Goal: Task Accomplishment & Management: Manage account settings

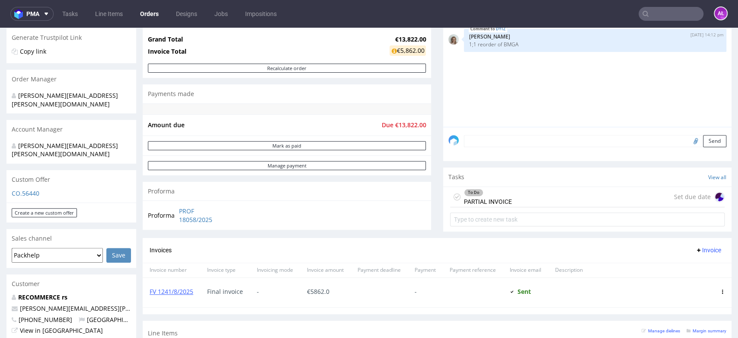
scroll to position [192, 0]
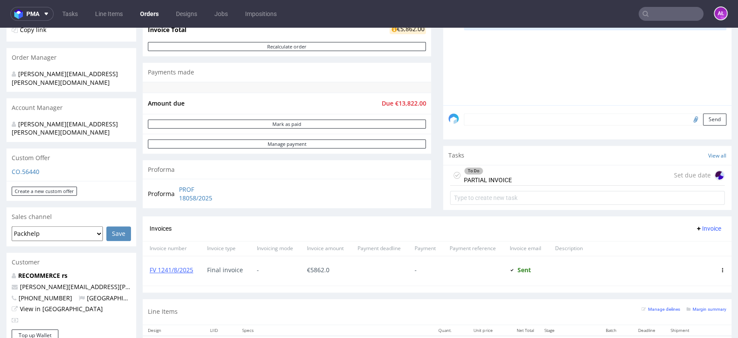
click at [519, 172] on div "To Do PARTIAL INVOICE Set due date" at bounding box center [587, 175] width 274 height 20
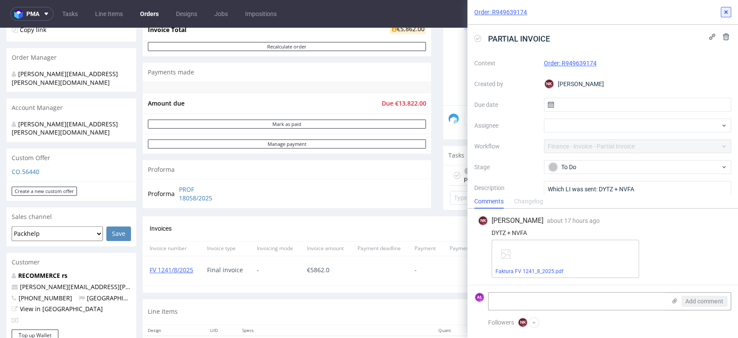
click at [724, 13] on icon at bounding box center [725, 12] width 7 height 7
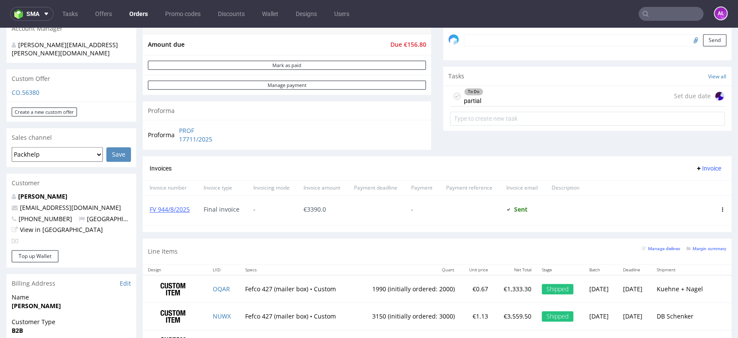
scroll to position [336, 0]
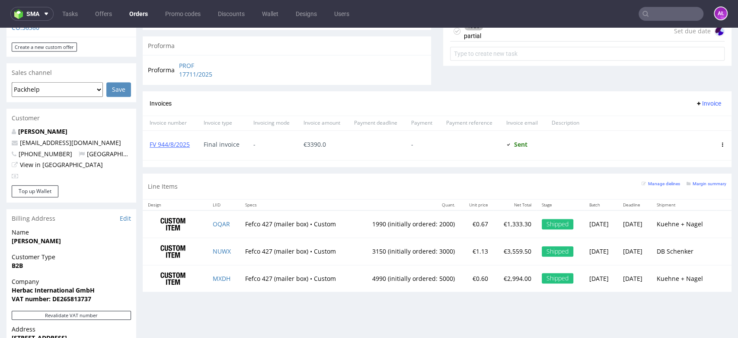
click at [475, 35] on div "To Do partial Set due date" at bounding box center [587, 31] width 274 height 20
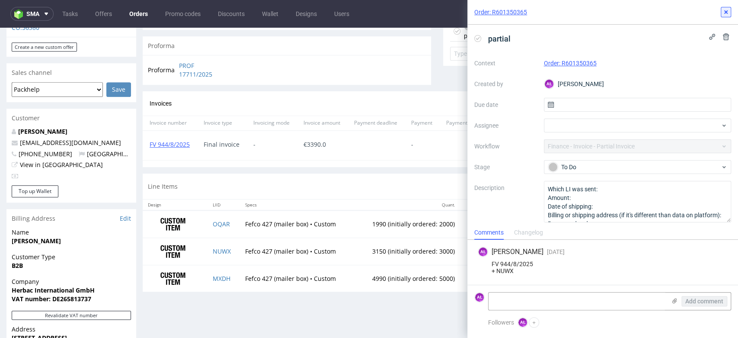
click at [726, 10] on use at bounding box center [725, 11] width 3 height 3
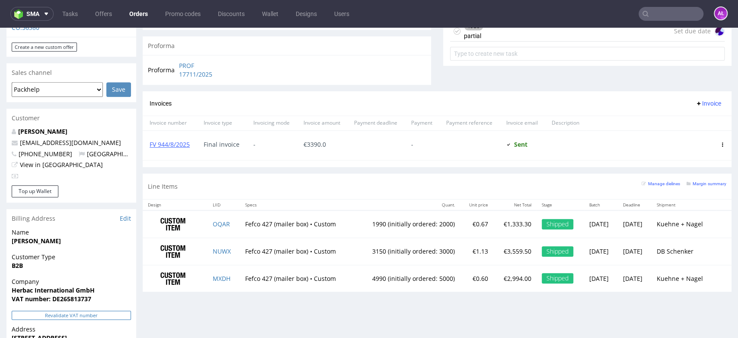
click at [64, 310] on button "Revalidate VAT number" at bounding box center [71, 314] width 119 height 9
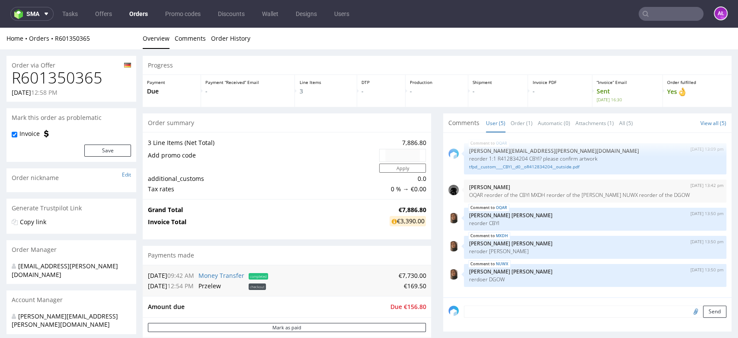
scroll to position [335, 0]
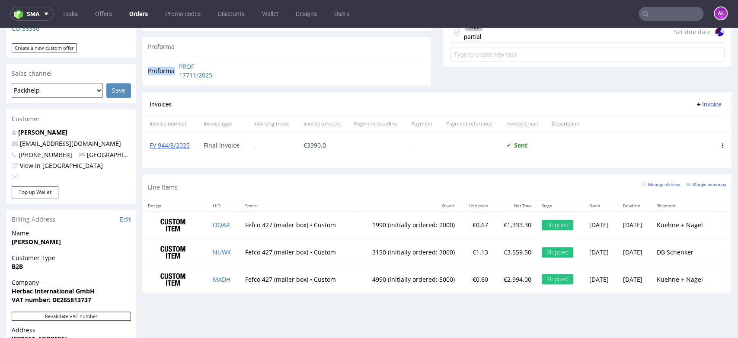
drag, startPoint x: 177, startPoint y: 64, endPoint x: 230, endPoint y: 76, distance: 55.0
click at [230, 76] on div "Proforma PROF 17711/2025" at bounding box center [287, 70] width 288 height 29
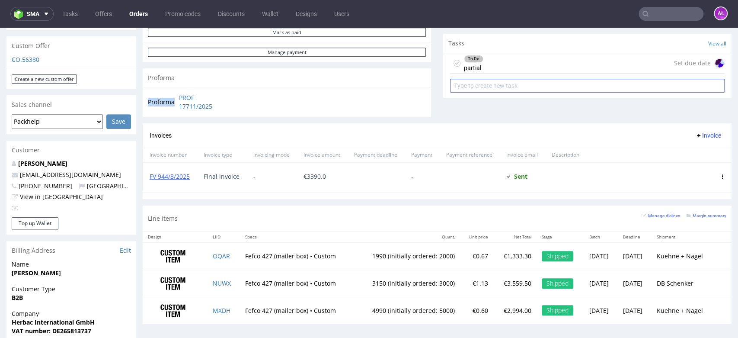
scroll to position [287, 0]
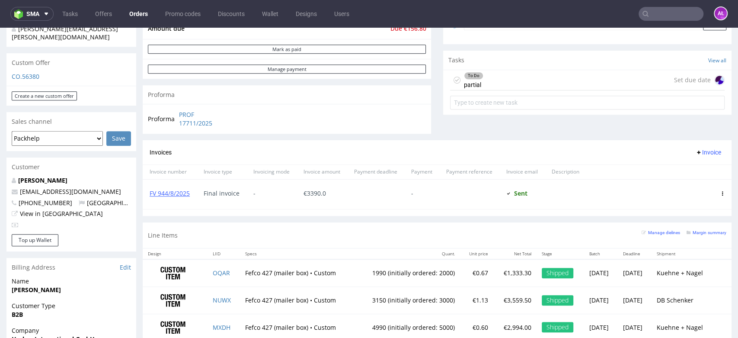
click at [485, 82] on div "To Do partial Set due date" at bounding box center [587, 80] width 274 height 20
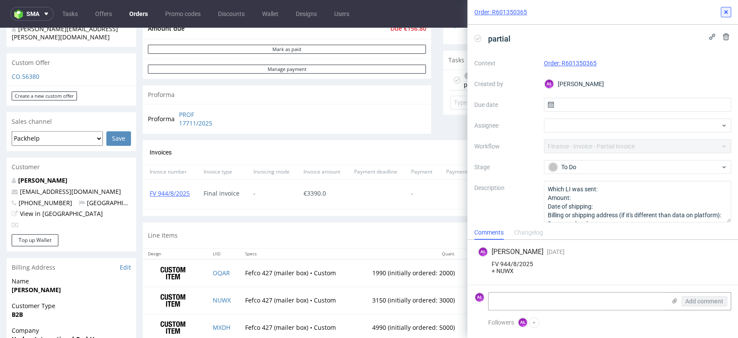
drag, startPoint x: 727, startPoint y: 10, endPoint x: 719, endPoint y: 23, distance: 14.8
click at [727, 10] on icon at bounding box center [725, 12] width 7 height 7
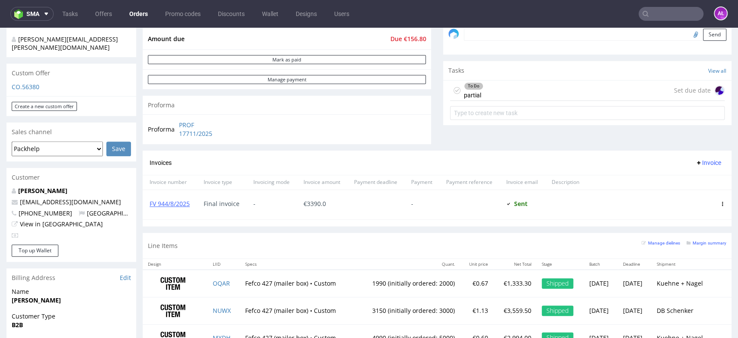
scroll to position [335, 0]
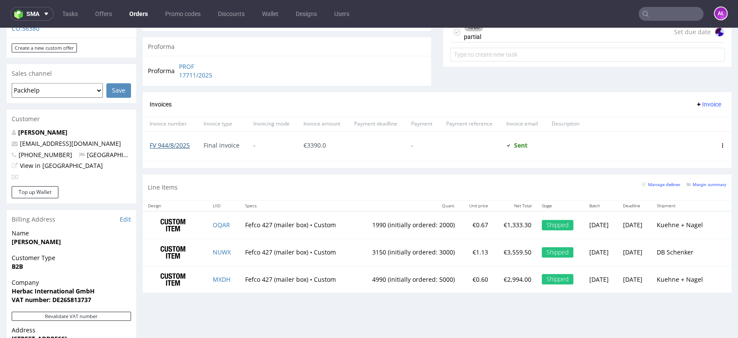
click at [175, 146] on link "FV 944/8/2025" at bounding box center [170, 145] width 40 height 8
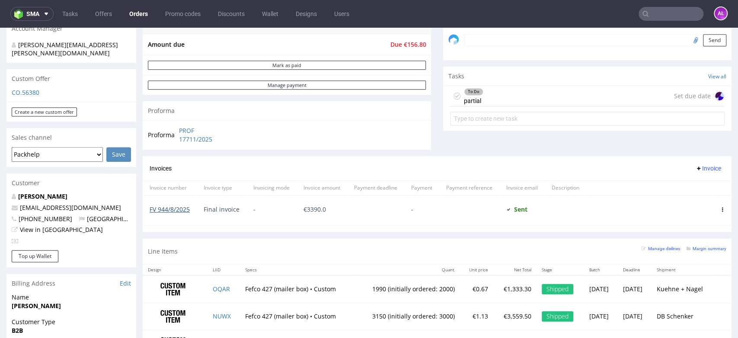
scroll to position [287, 0]
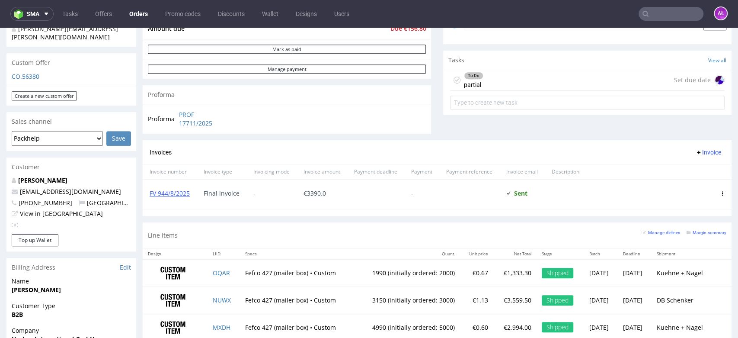
click at [538, 82] on div "To Do partial Set due date" at bounding box center [587, 80] width 274 height 20
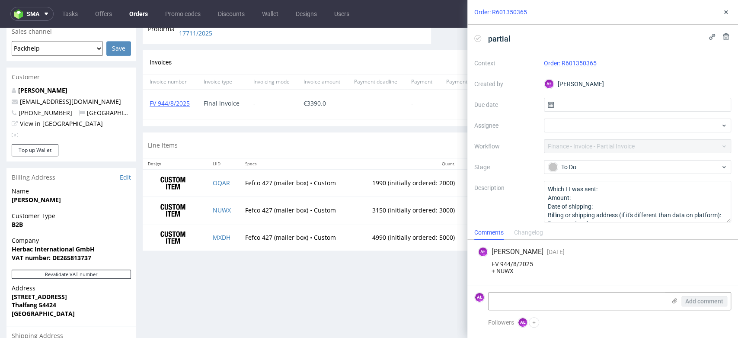
scroll to position [383, 0]
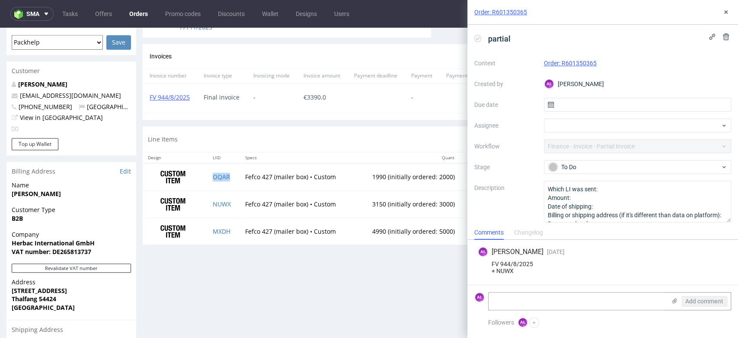
drag, startPoint x: 224, startPoint y: 188, endPoint x: 283, endPoint y: 226, distance: 70.3
click at [223, 188] on td "OQAR" at bounding box center [223, 176] width 32 height 27
click at [511, 297] on textarea at bounding box center [576, 300] width 177 height 17
paste textarea "OQAR"
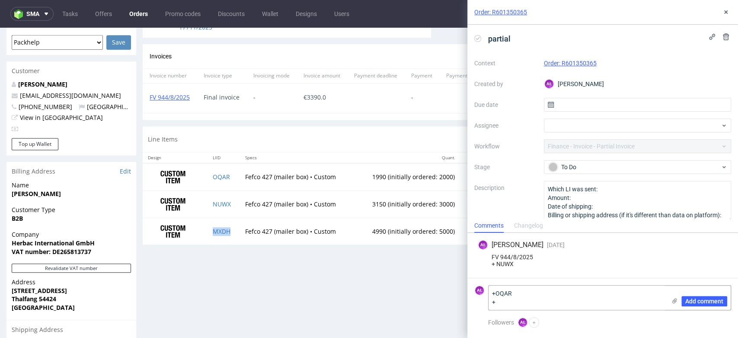
click at [232, 233] on td "MXDH" at bounding box center [223, 230] width 32 height 27
copy link "MXDH"
click at [507, 300] on textarea "+OQAR +" at bounding box center [576, 297] width 177 height 24
paste textarea "MXDH"
click at [118, 263] on button "Revalidate VAT number" at bounding box center [71, 267] width 119 height 9
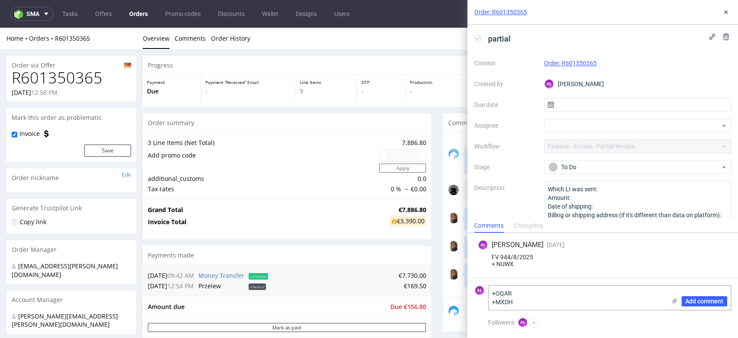
scroll to position [383, 0]
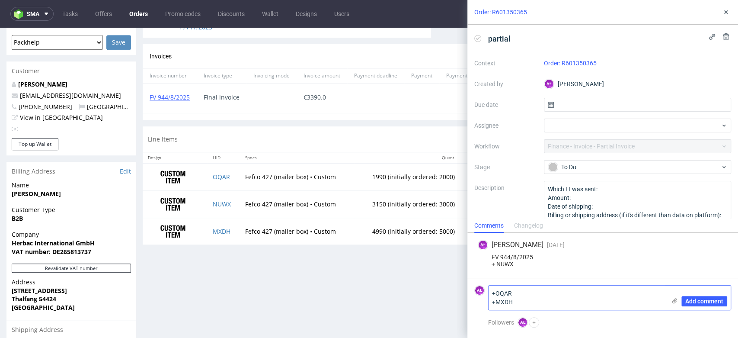
click at [491, 293] on textarea "+OQAR +MXDH" at bounding box center [576, 297] width 177 height 24
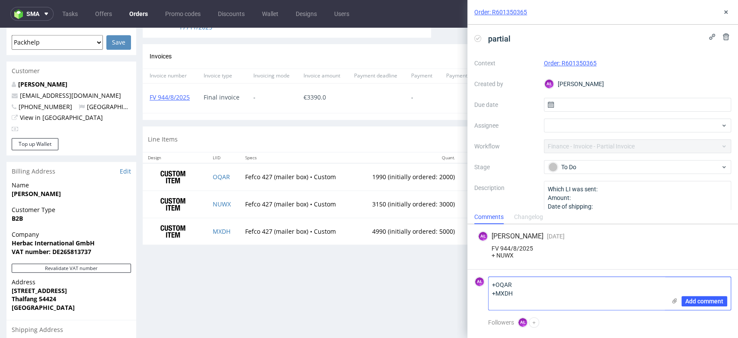
click at [498, 286] on textarea "+OQAR +MXDH" at bounding box center [576, 293] width 177 height 33
paste textarea "FV 1243/8/2025"
type textarea "FV 1243/8/2025 +OQAR +MXDH"
click at [704, 298] on span "Add comment" at bounding box center [704, 301] width 38 height 6
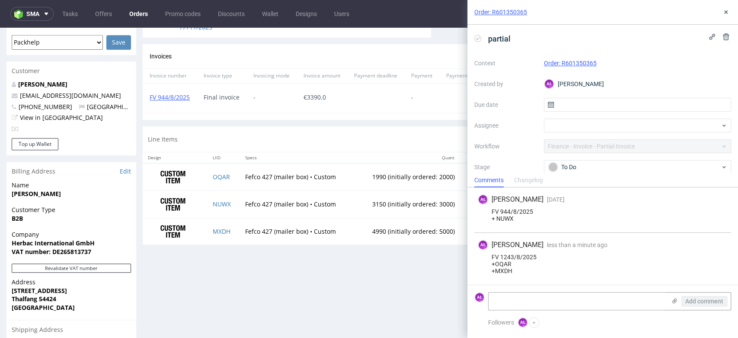
click at [478, 38] on use at bounding box center [478, 38] width 4 height 3
drag, startPoint x: 726, startPoint y: 13, endPoint x: 707, endPoint y: 7, distance: 19.5
click at [726, 13] on icon at bounding box center [725, 12] width 7 height 7
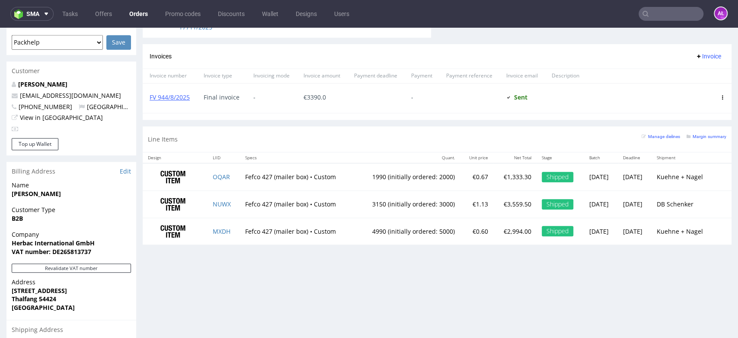
click at [698, 58] on span "Invoice" at bounding box center [708, 56] width 26 height 7
click at [695, 71] on span "Upload" at bounding box center [693, 74] width 42 height 9
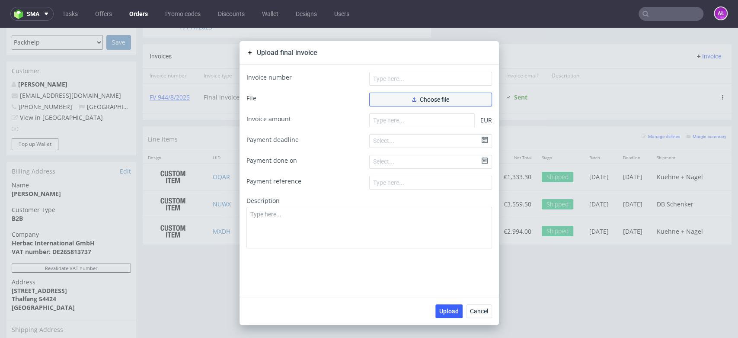
click at [418, 97] on span "Choose file" at bounding box center [430, 99] width 37 height 6
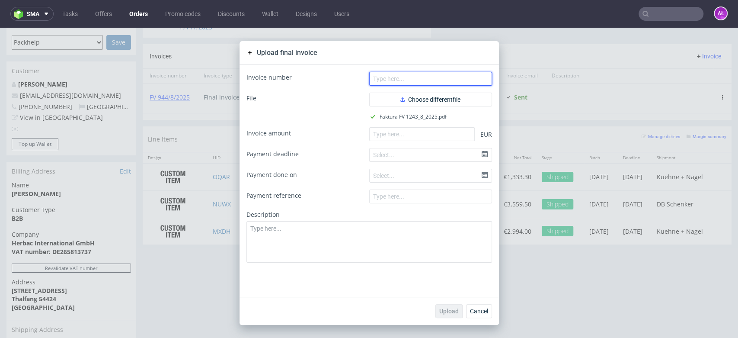
click at [428, 74] on input "text" at bounding box center [430, 79] width 123 height 14
paste input "FV 1243/8/2025"
type input "FV 1243/8/2025"
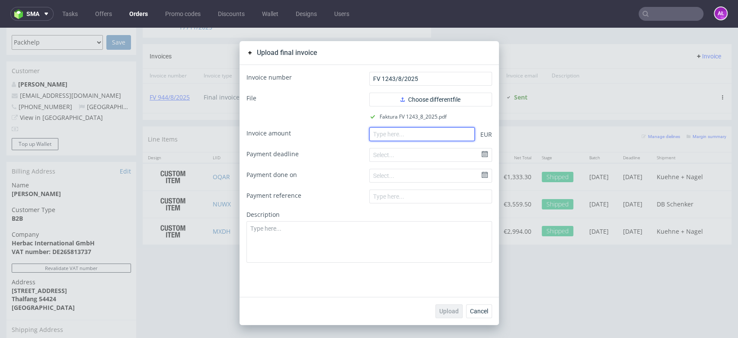
click at [408, 134] on input "number" at bounding box center [421, 134] width 105 height 14
paste input "4327.30"
type input "4327.30"
click at [442, 308] on span "Upload" at bounding box center [448, 311] width 19 height 6
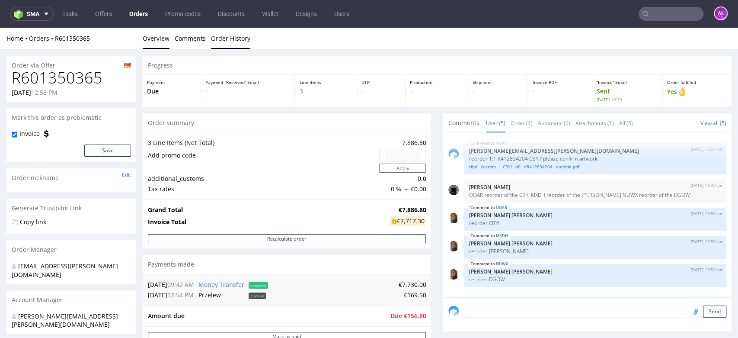
click at [226, 46] on link "Order History" at bounding box center [230, 38] width 39 height 21
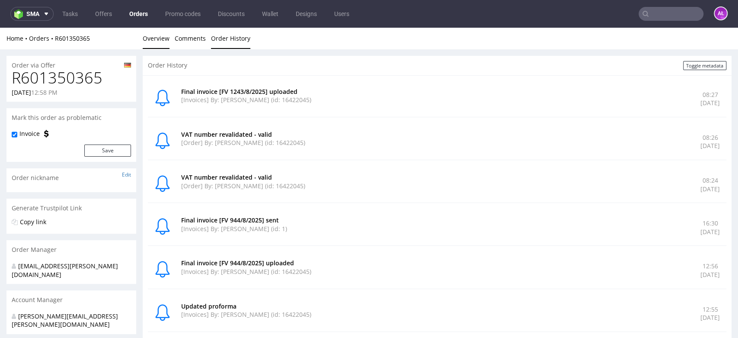
click at [159, 42] on link "Overview" at bounding box center [156, 38] width 27 height 21
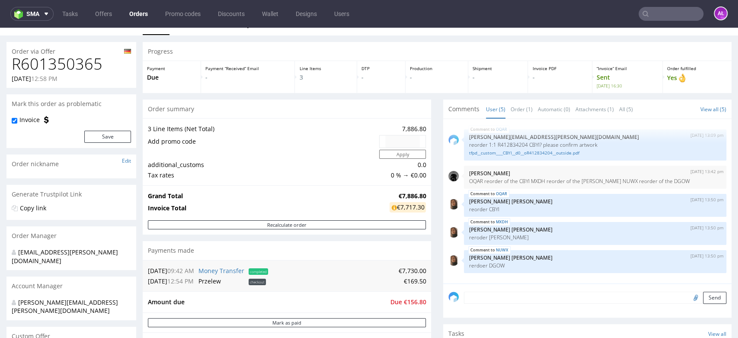
scroll to position [192, 0]
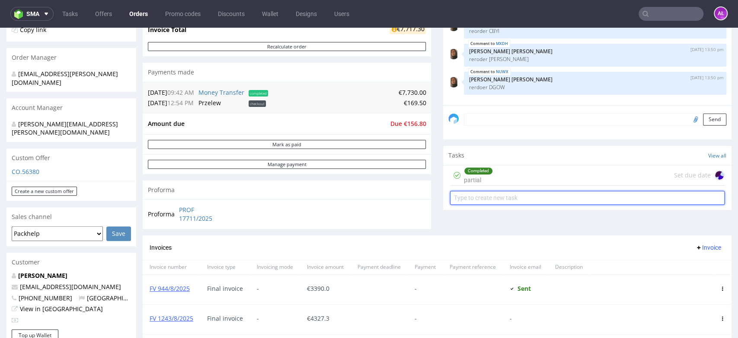
click at [504, 196] on input "text" at bounding box center [587, 198] width 274 height 14
type input "refund"
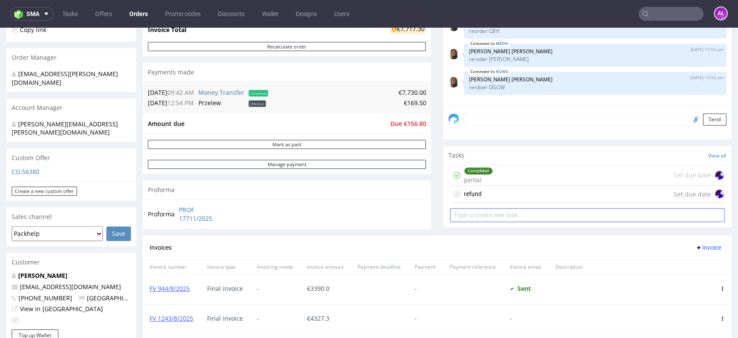
click at [504, 195] on div "refund Set due date" at bounding box center [587, 193] width 274 height 17
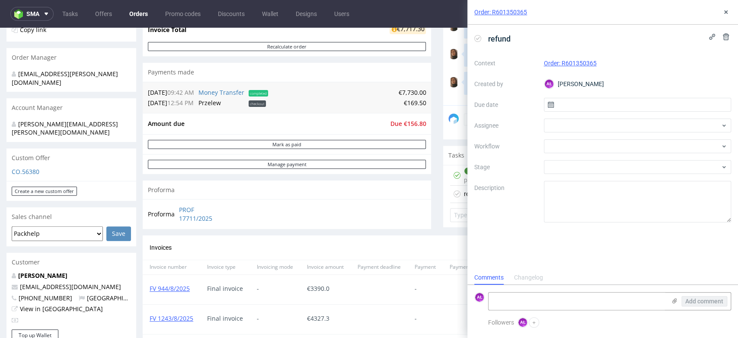
scroll to position [7, 0]
click at [587, 126] on div at bounding box center [638, 125] width 188 height 14
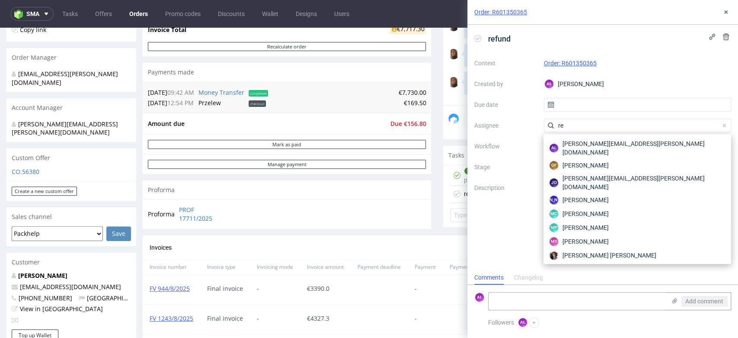
type input "r"
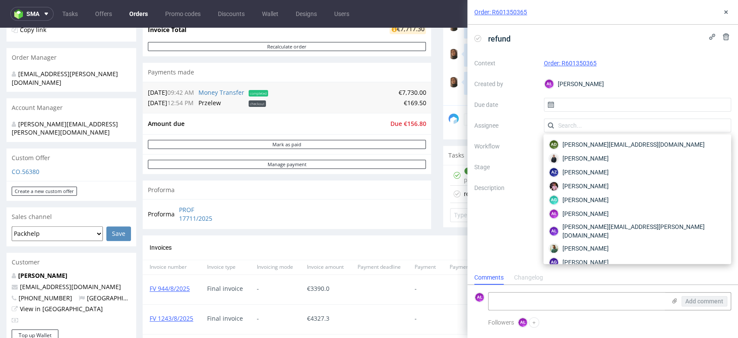
drag, startPoint x: 513, startPoint y: 151, endPoint x: 530, endPoint y: 153, distance: 17.0
click at [514, 151] on div "Context Order: R601350365 Created by AŁ Aleksandra Łętowska Due date Assignee W…" at bounding box center [602, 139] width 257 height 166
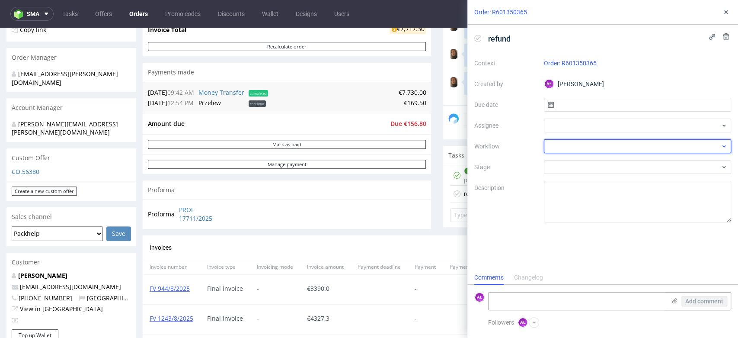
click at [581, 147] on div at bounding box center [638, 146] width 188 height 14
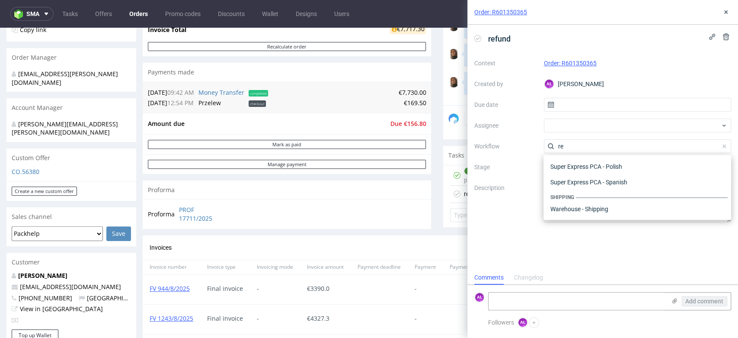
type input "ref"
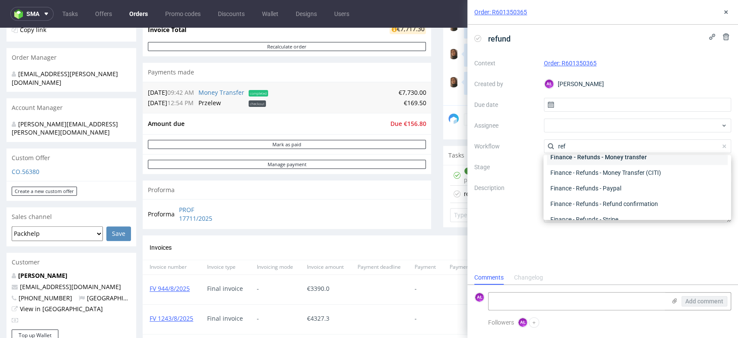
scroll to position [0, 0]
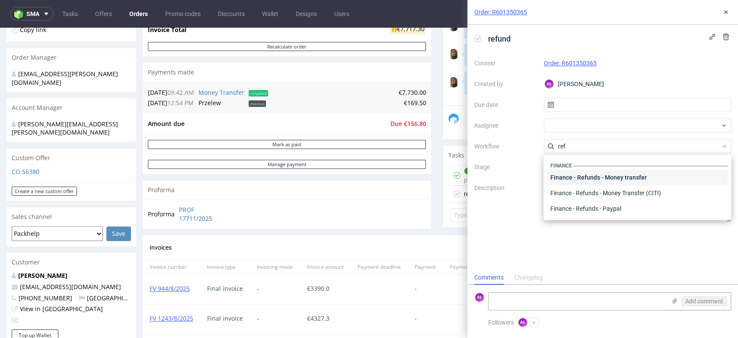
click at [602, 182] on div "Finance - Refunds - Money transfer" at bounding box center [637, 177] width 181 height 16
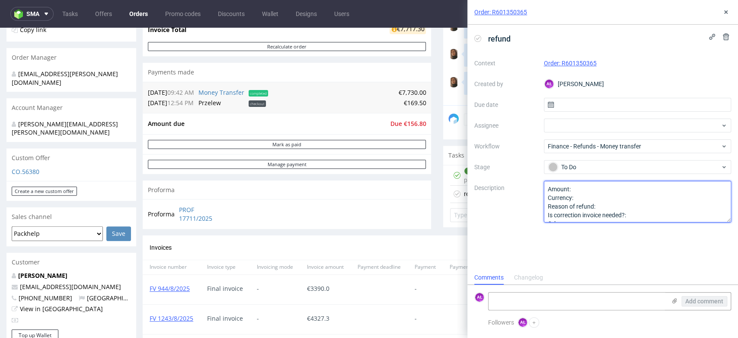
click at [596, 186] on textarea "Amount: Currency: Reason of refund: Is correction invoice needed?: Other:" at bounding box center [638, 201] width 188 height 41
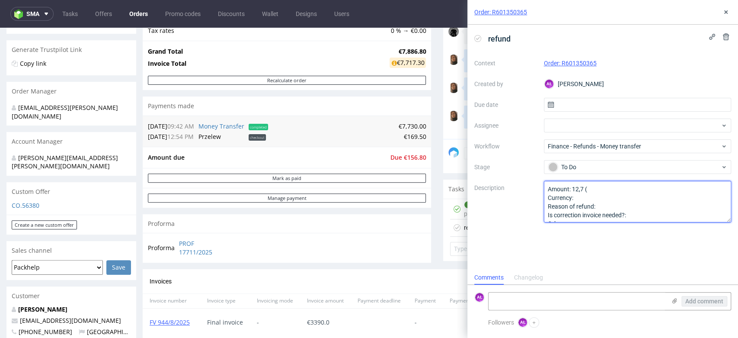
scroll to position [144, 0]
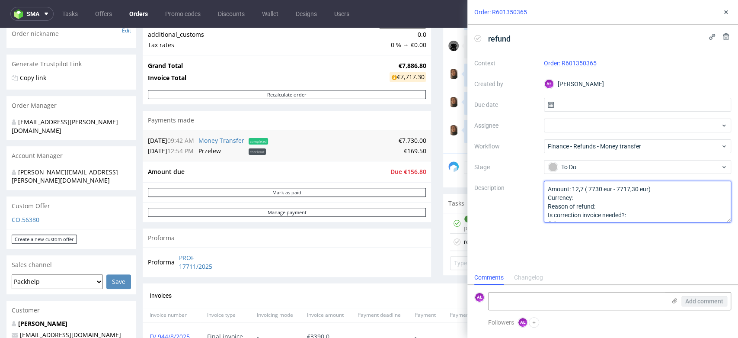
click at [588, 191] on textarea "Amount: Currency: Reason of refund: Is correction invoice needed?: Other:" at bounding box center [638, 201] width 188 height 41
click at [610, 204] on textarea "Amount: Currency: Reason of refund: Is correction invoice needed?: Other:" at bounding box center [638, 201] width 188 height 41
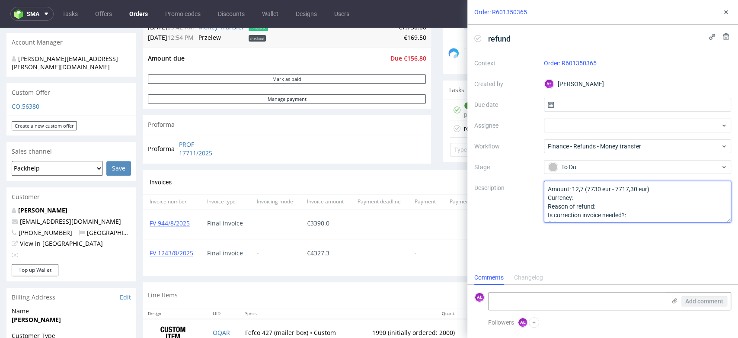
scroll to position [336, 0]
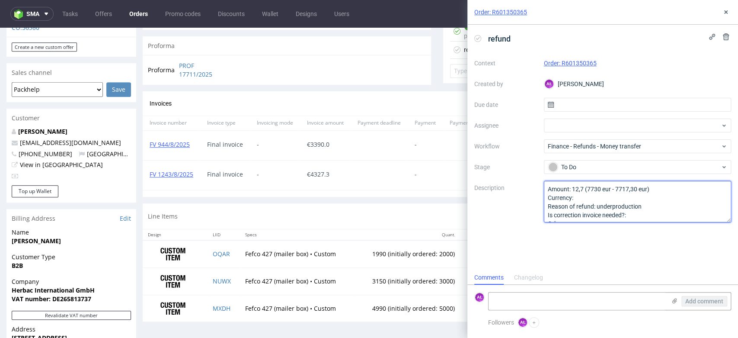
type textarea "Amount: 12,7 (7730 eur - 7717,30 eur) Currency: Reason of refund: underproducti…"
drag, startPoint x: 634, startPoint y: 254, endPoint x: 637, endPoint y: 223, distance: 31.2
click at [633, 249] on div "refund Context Order: R601350365 Created by AŁ Aleksandra Łętowska Due date Ass…" at bounding box center [602, 148] width 271 height 246
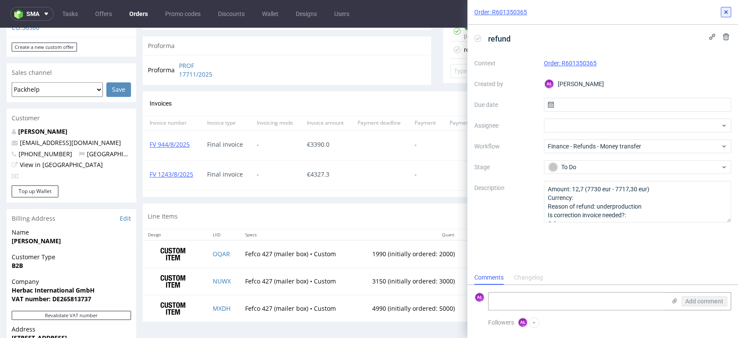
click at [725, 13] on use at bounding box center [725, 11] width 3 height 3
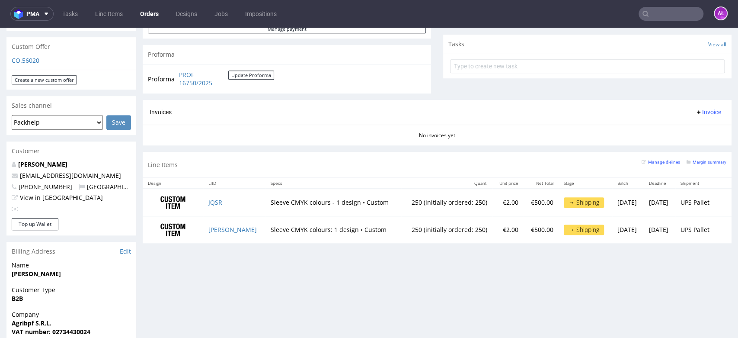
scroll to position [384, 0]
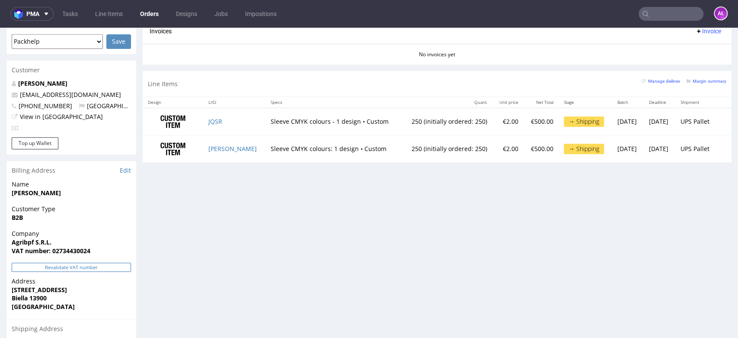
click at [120, 262] on button "Revalidate VAT number" at bounding box center [71, 266] width 119 height 9
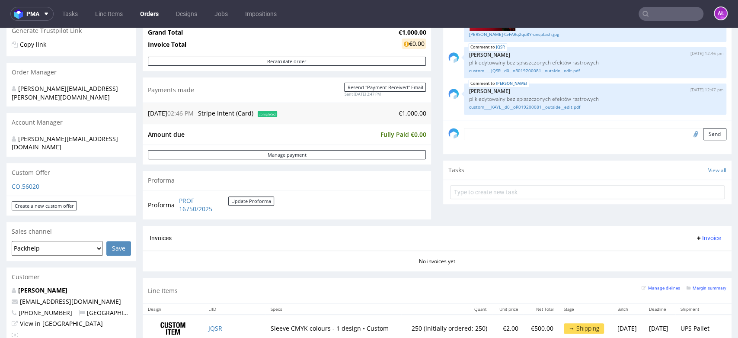
scroll to position [192, 0]
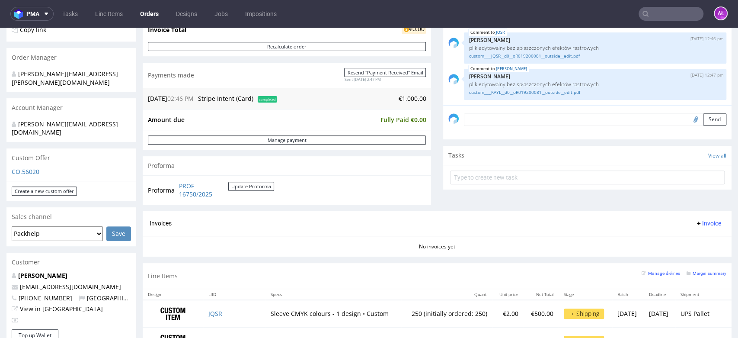
click at [699, 225] on span "Invoice" at bounding box center [708, 223] width 26 height 7
click at [698, 241] on span "Generate" at bounding box center [693, 241] width 42 height 9
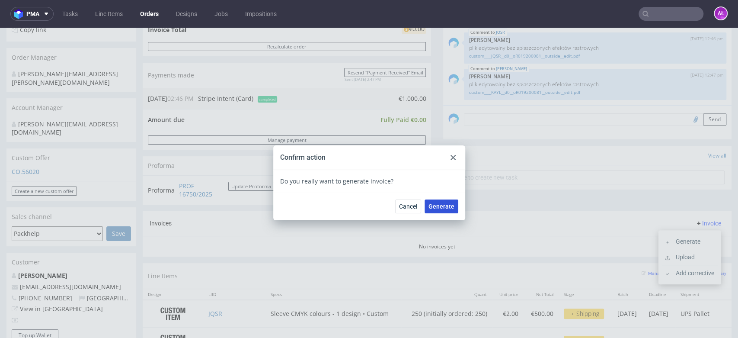
click at [434, 204] on span "Generate" at bounding box center [441, 206] width 26 height 6
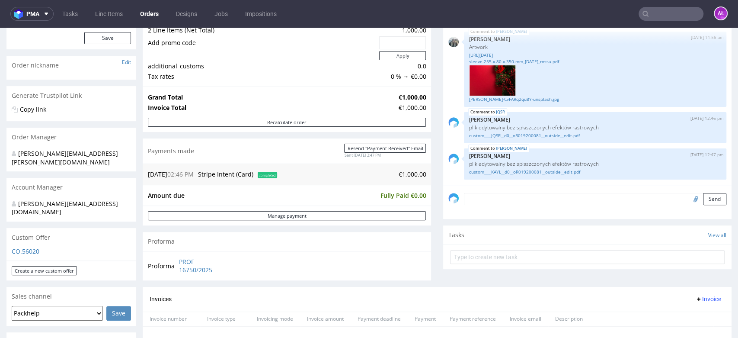
scroll to position [240, 0]
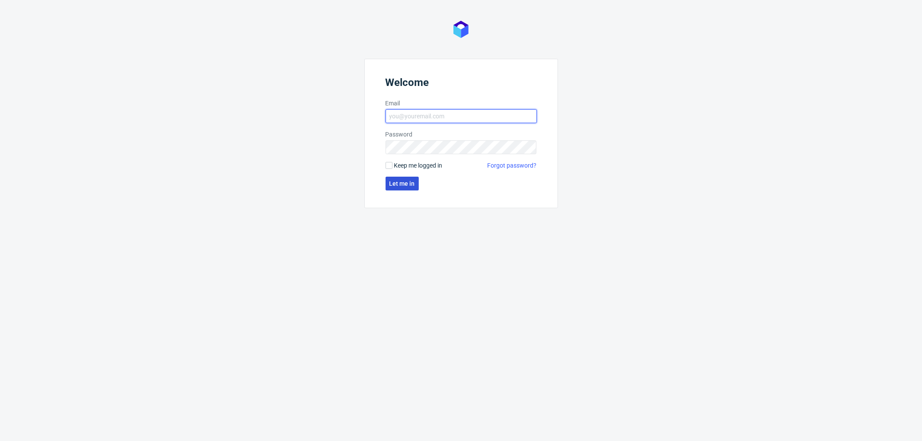
type input "[PERSON_NAME][EMAIL_ADDRESS][DOMAIN_NAME]"
click at [407, 184] on span "Let me in" at bounding box center [402, 184] width 26 height 6
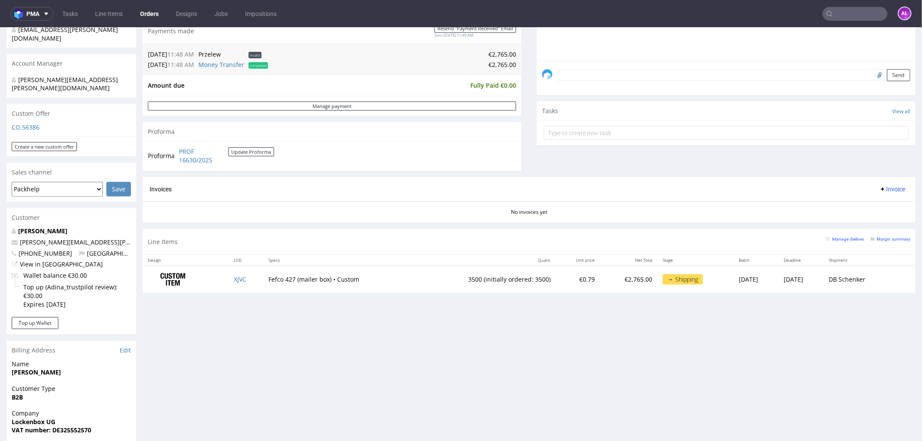
scroll to position [288, 0]
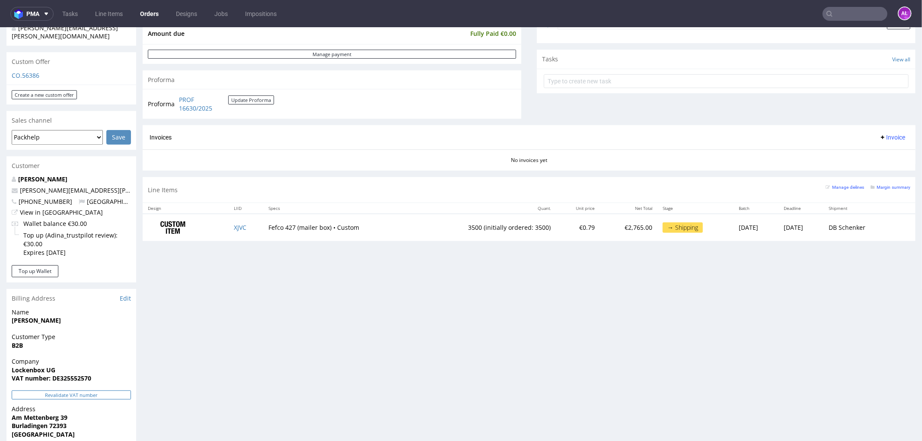
click at [122, 337] on button "Revalidate VAT number" at bounding box center [71, 394] width 119 height 9
click at [109, 337] on button "Revalidate VAT number" at bounding box center [71, 405] width 119 height 9
drag, startPoint x: 880, startPoint y: 138, endPoint x: 880, endPoint y: 143, distance: 5.2
click at [737, 138] on span "Invoice" at bounding box center [892, 137] width 26 height 7
click at [737, 153] on span "Generate" at bounding box center [878, 155] width 42 height 9
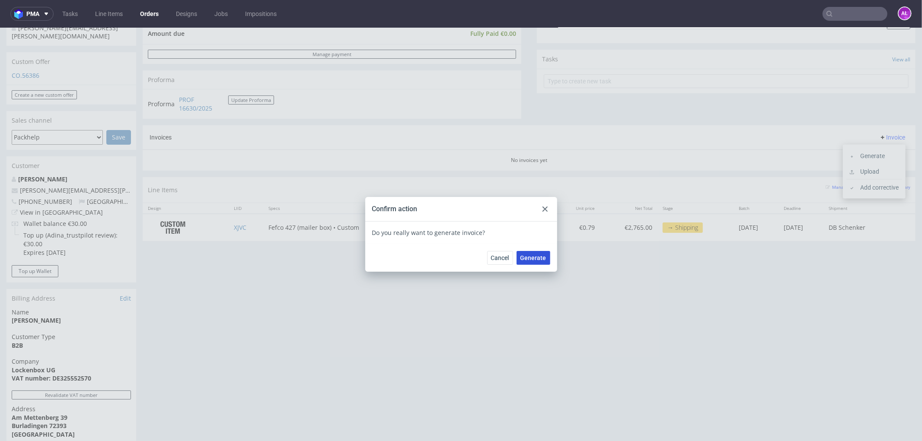
click at [545, 255] on button "Generate" at bounding box center [534, 258] width 34 height 14
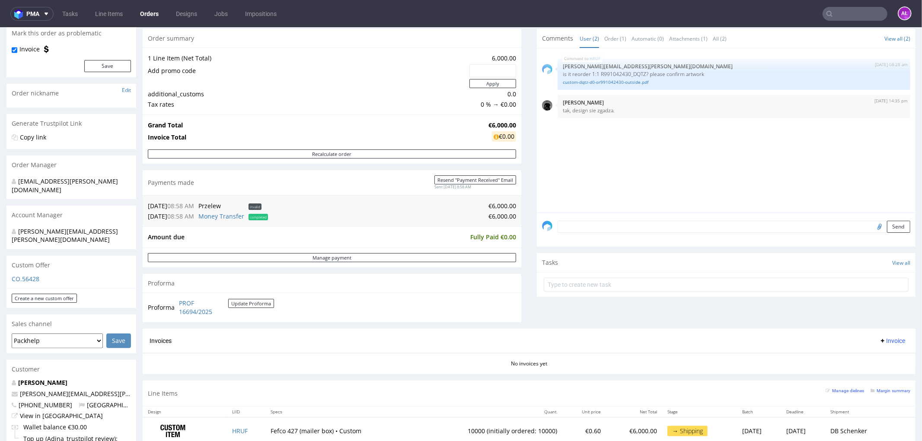
scroll to position [240, 0]
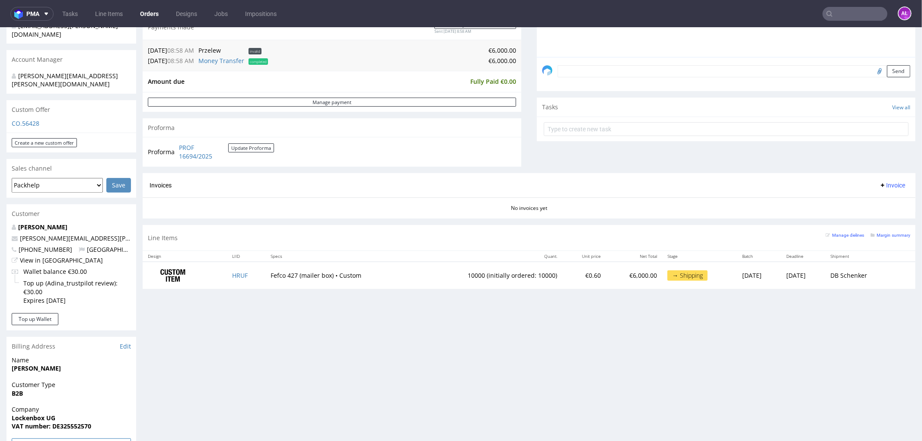
click at [91, 438] on button "Revalidate VAT number" at bounding box center [71, 442] width 119 height 9
click at [886, 190] on button "Invoice" at bounding box center [892, 185] width 33 height 10
click at [887, 199] on span "Generate" at bounding box center [878, 203] width 42 height 9
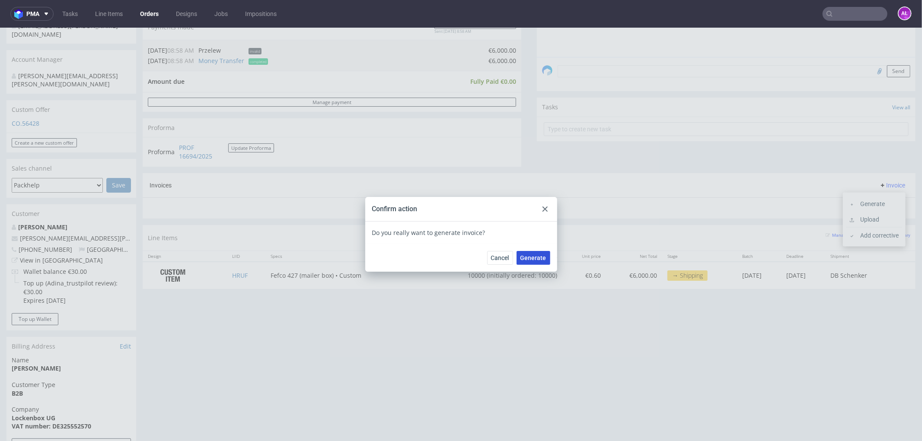
click at [538, 258] on span "Generate" at bounding box center [533, 258] width 26 height 6
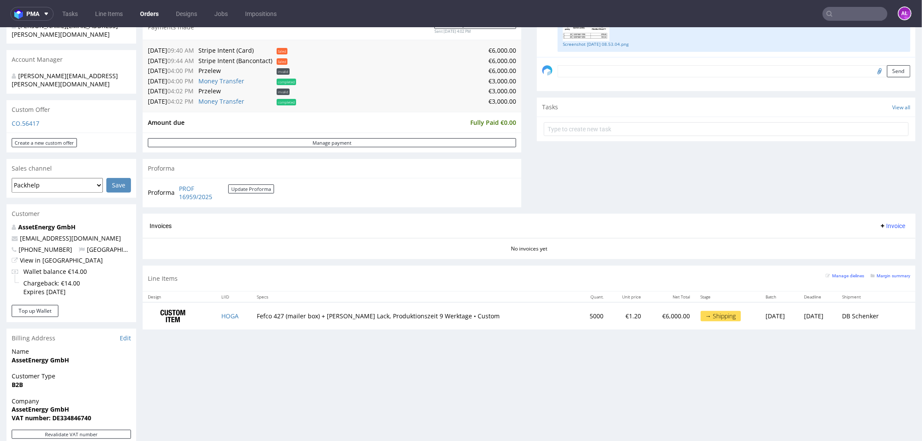
scroll to position [288, 0]
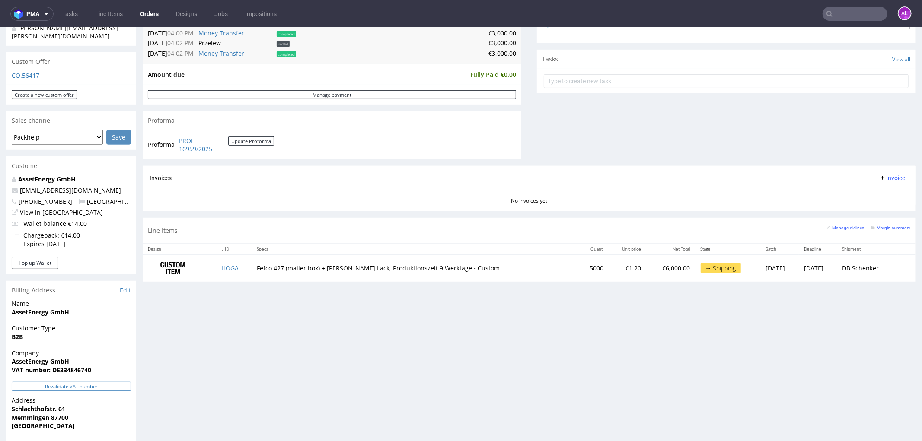
click at [96, 382] on button "Revalidate VAT number" at bounding box center [71, 386] width 119 height 9
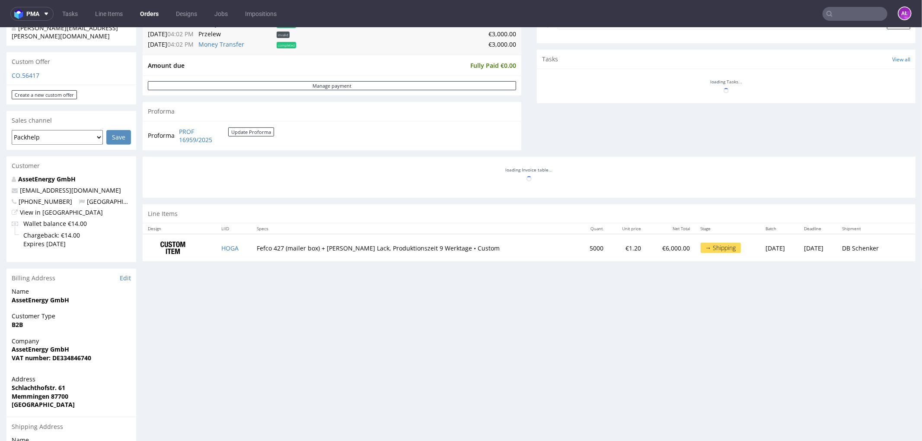
scroll to position [98, 0]
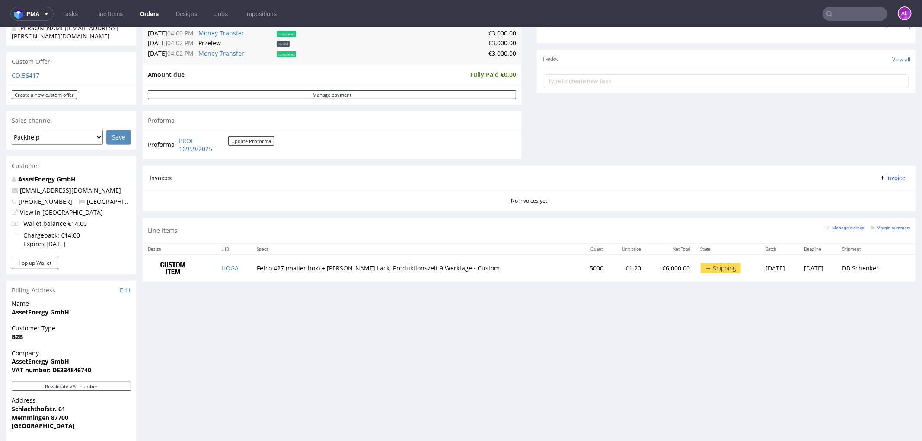
click at [882, 179] on span "Invoice" at bounding box center [892, 177] width 26 height 7
click at [885, 193] on span "Generate" at bounding box center [878, 196] width 42 height 9
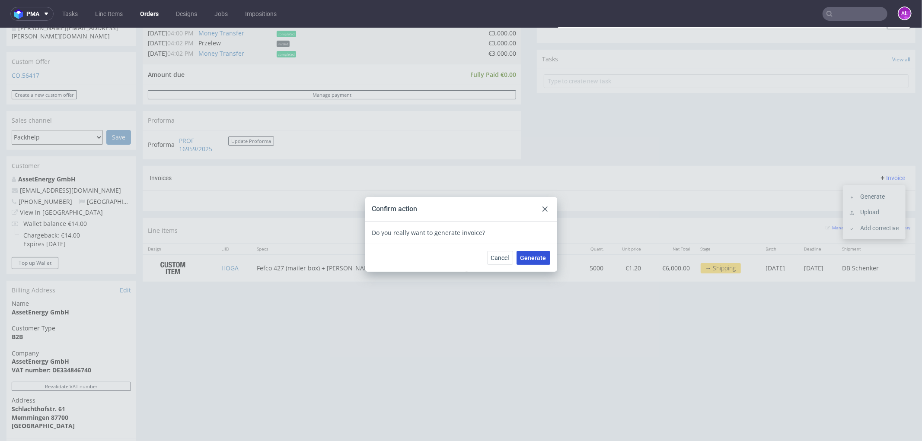
click at [534, 256] on span "Generate" at bounding box center [533, 258] width 26 height 6
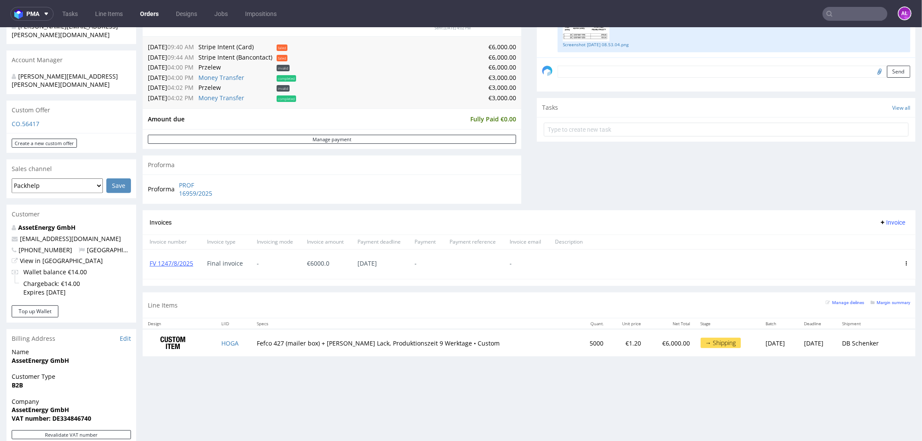
scroll to position [240, 0]
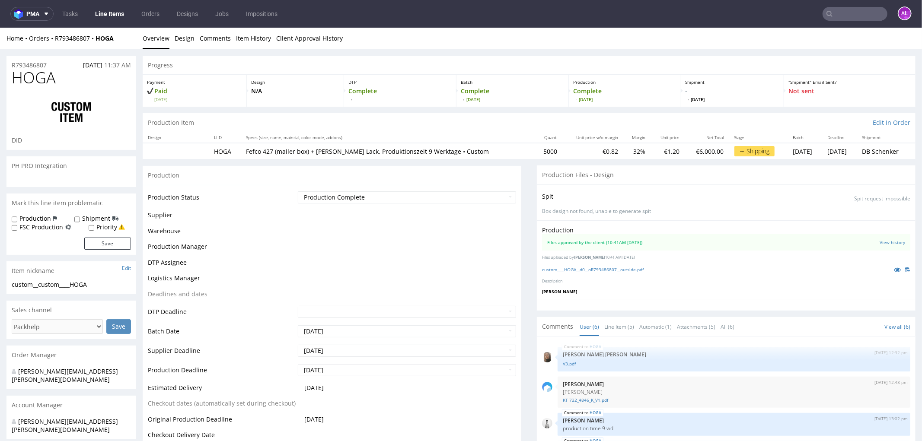
scroll to position [98, 0]
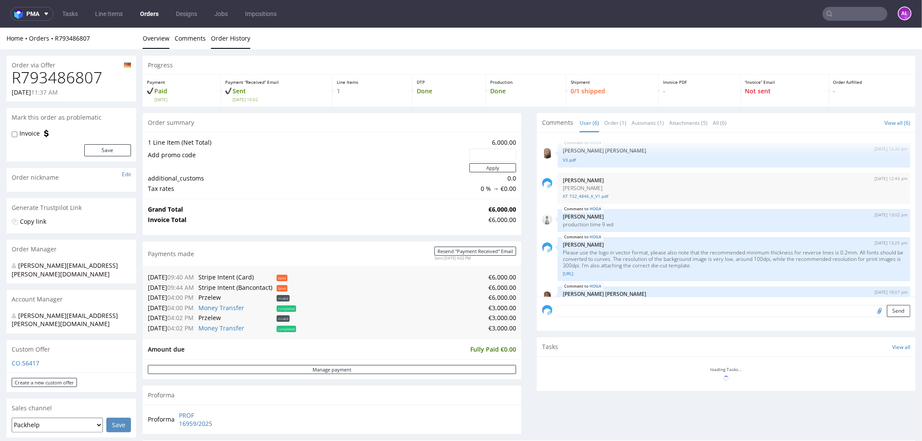
scroll to position [98, 0]
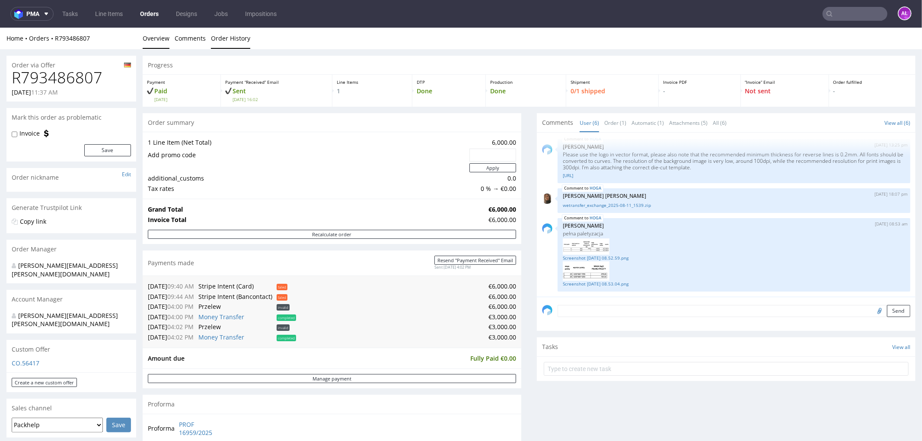
click at [226, 42] on link "Order History" at bounding box center [230, 37] width 39 height 21
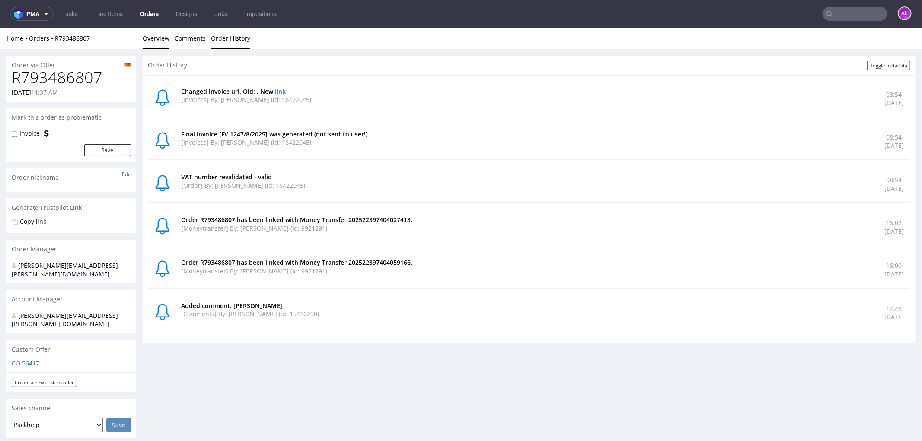
click at [166, 39] on link "Overview" at bounding box center [156, 37] width 27 height 21
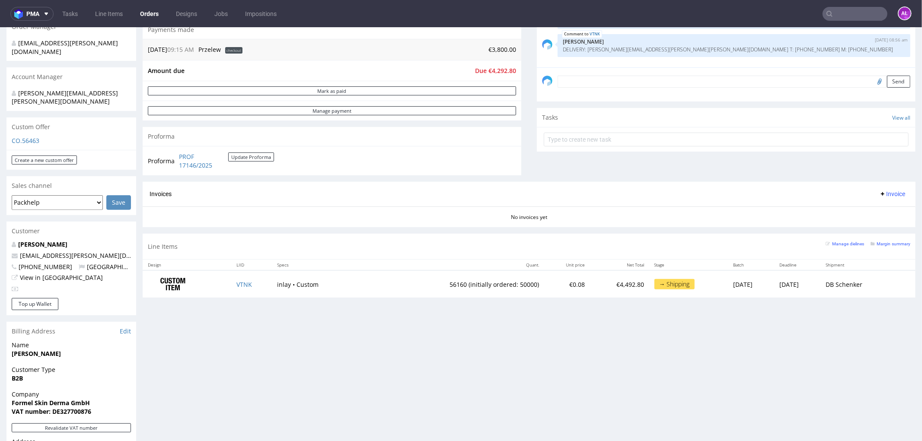
scroll to position [240, 0]
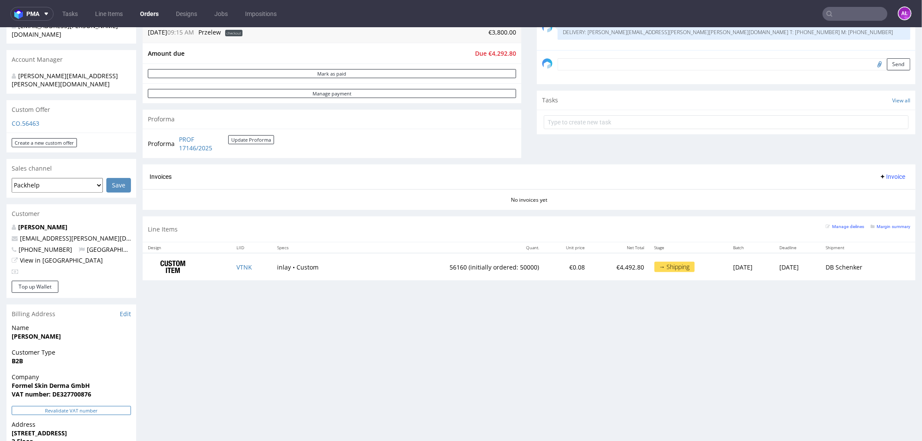
click at [123, 406] on button "Revalidate VAT number" at bounding box center [71, 410] width 119 height 9
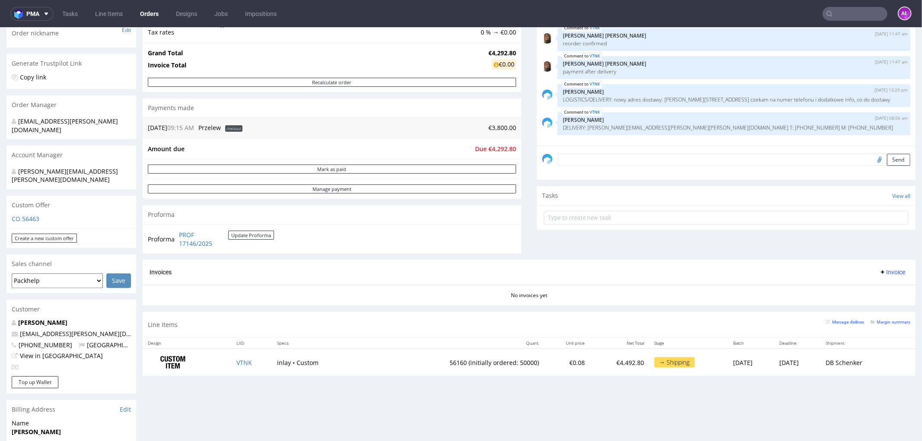
scroll to position [144, 0]
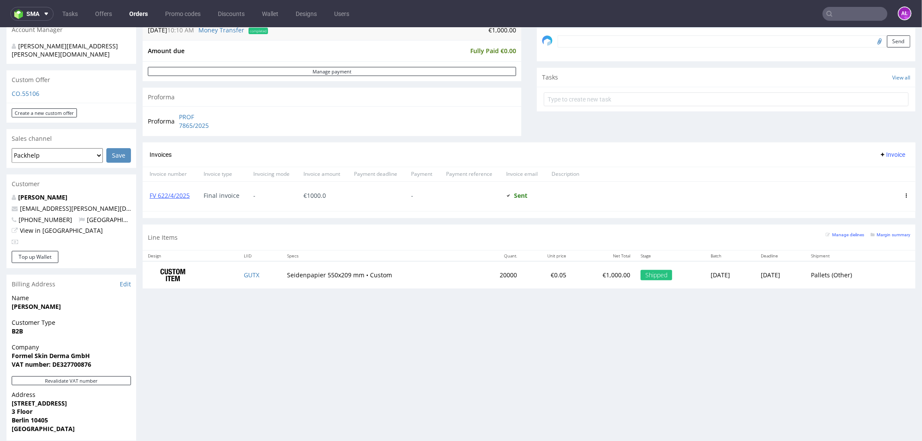
scroll to position [288, 0]
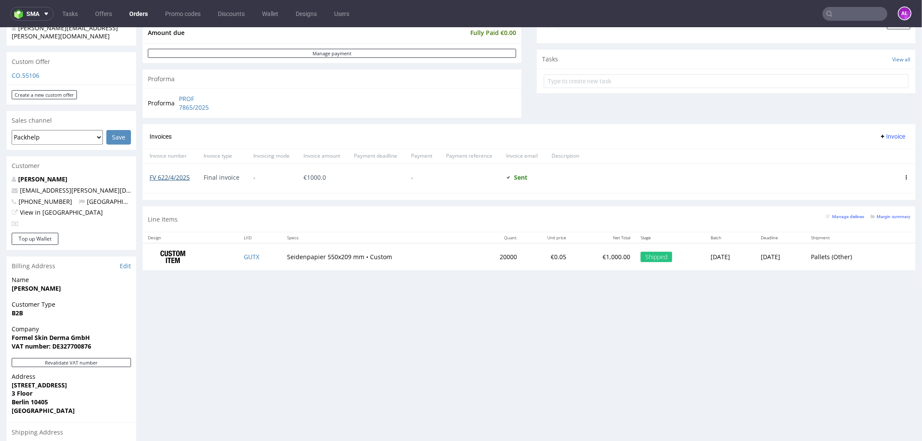
click at [182, 178] on link "FV 622/4/2025" at bounding box center [170, 177] width 40 height 8
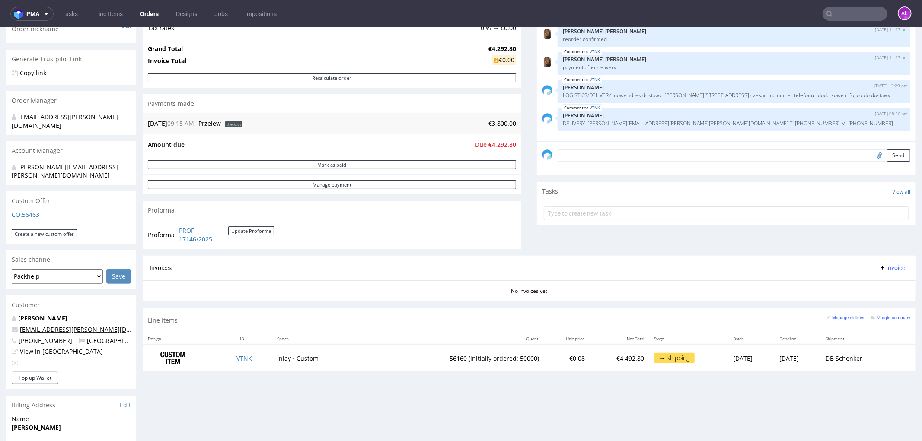
scroll to position [240, 0]
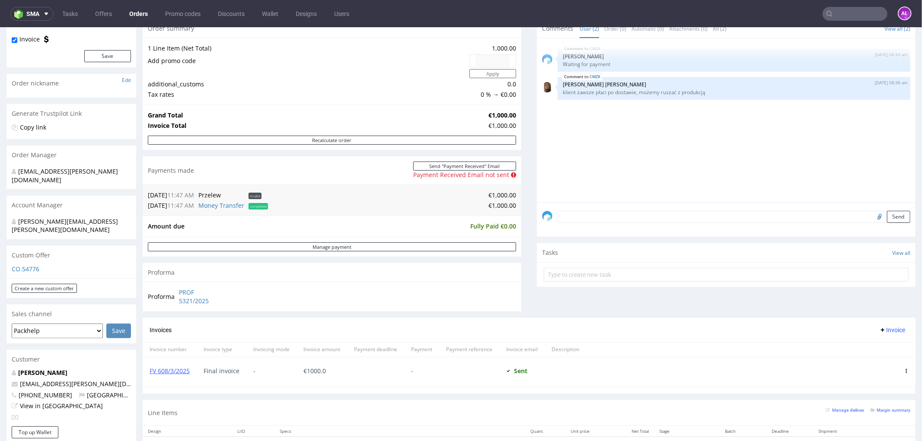
scroll to position [240, 0]
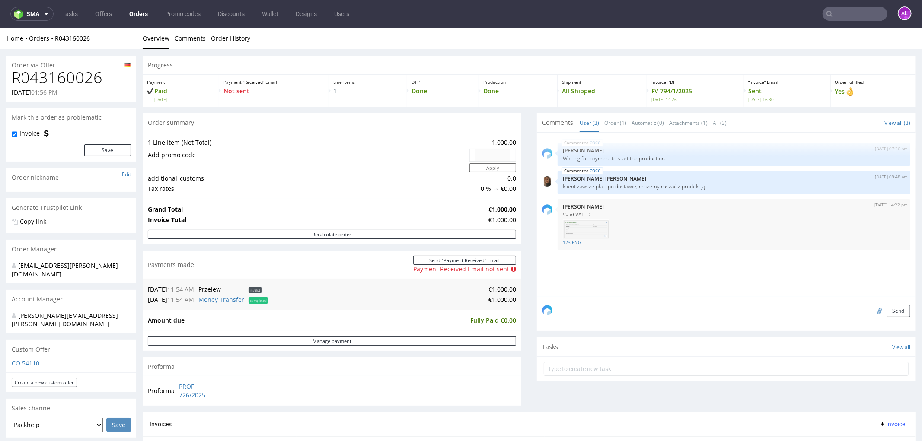
scroll to position [192, 0]
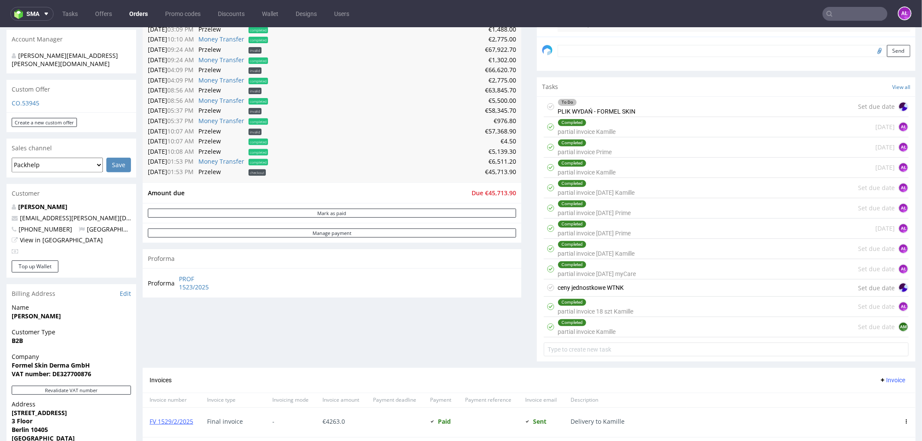
scroll to position [233, 0]
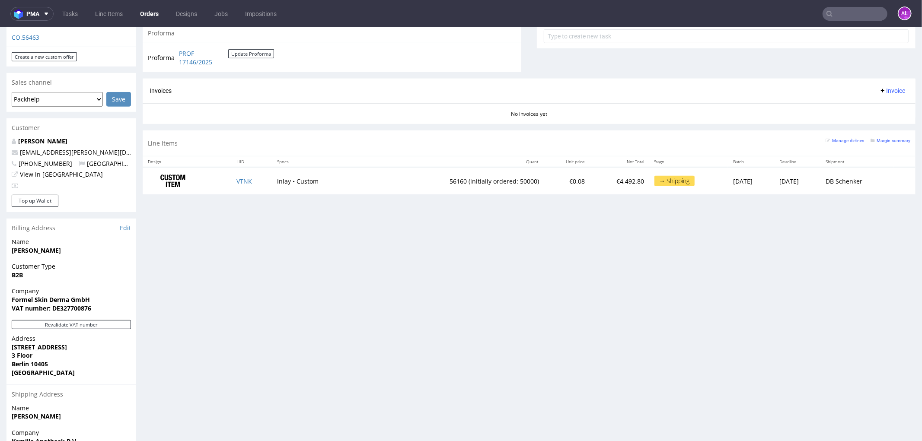
scroll to position [336, 0]
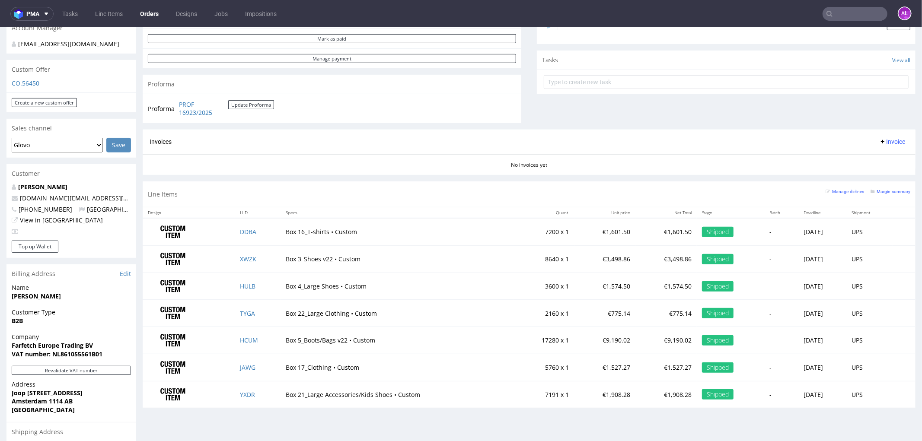
scroll to position [288, 0]
